Goal: Use online tool/utility: Use online tool/utility

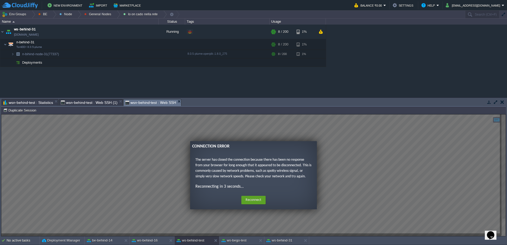
click at [252, 198] on button "Reconnect" at bounding box center [253, 200] width 24 height 8
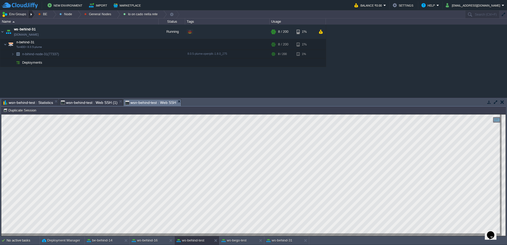
click at [34, 14] on div at bounding box center [31, 15] width 7 height 8
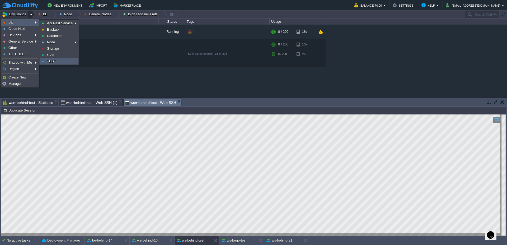
click at [49, 60] on span "TEST" at bounding box center [51, 61] width 9 height 4
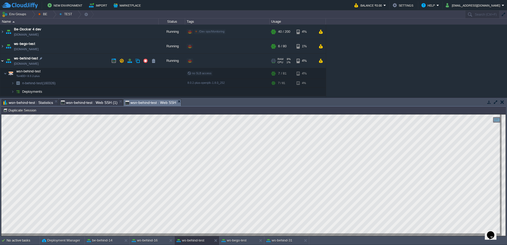
click at [0, 63] on img at bounding box center [2, 61] width 4 height 14
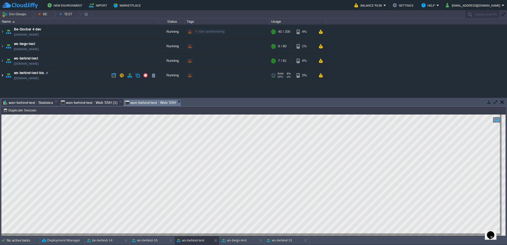
click at [1, 77] on img at bounding box center [2, 75] width 4 height 14
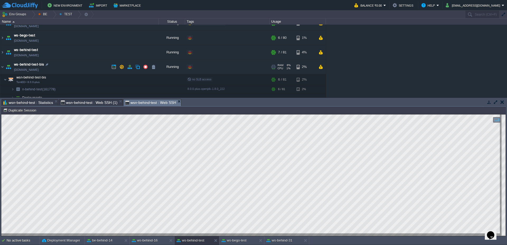
scroll to position [13, 0]
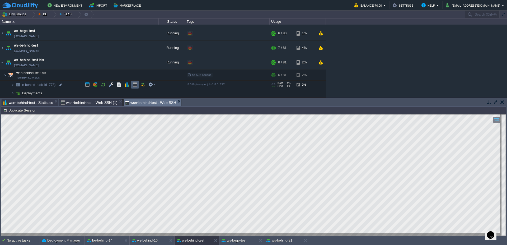
click at [135, 82] on td at bounding box center [135, 85] width 8 height 8
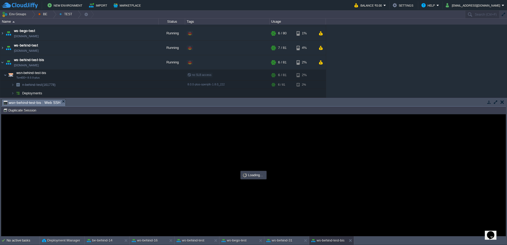
scroll to position [0, 0]
type input "#000000"
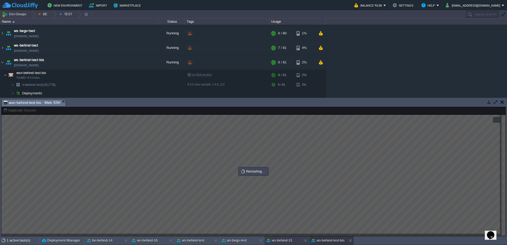
click at [277, 241] on button "ws-behind-31" at bounding box center [279, 240] width 26 height 5
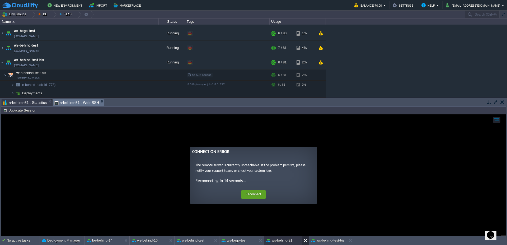
click at [305, 241] on button at bounding box center [306, 240] width 5 height 5
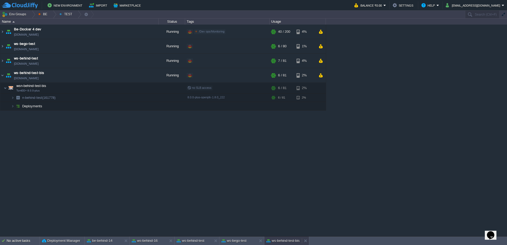
click at [281, 244] on div "ws-behind-test-bis" at bounding box center [282, 240] width 37 height 8
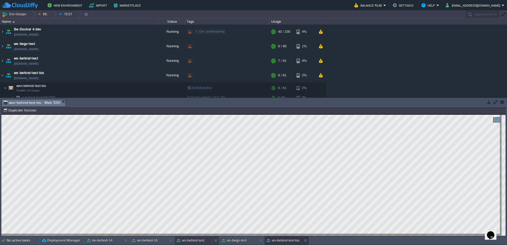
click at [188, 242] on button "ws-behind-test" at bounding box center [191, 240] width 28 height 5
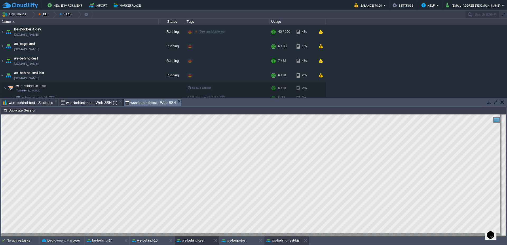
click at [291, 242] on button "ws-behind-test-bis" at bounding box center [282, 240] width 33 height 5
